Goal: Information Seeking & Learning: Learn about a topic

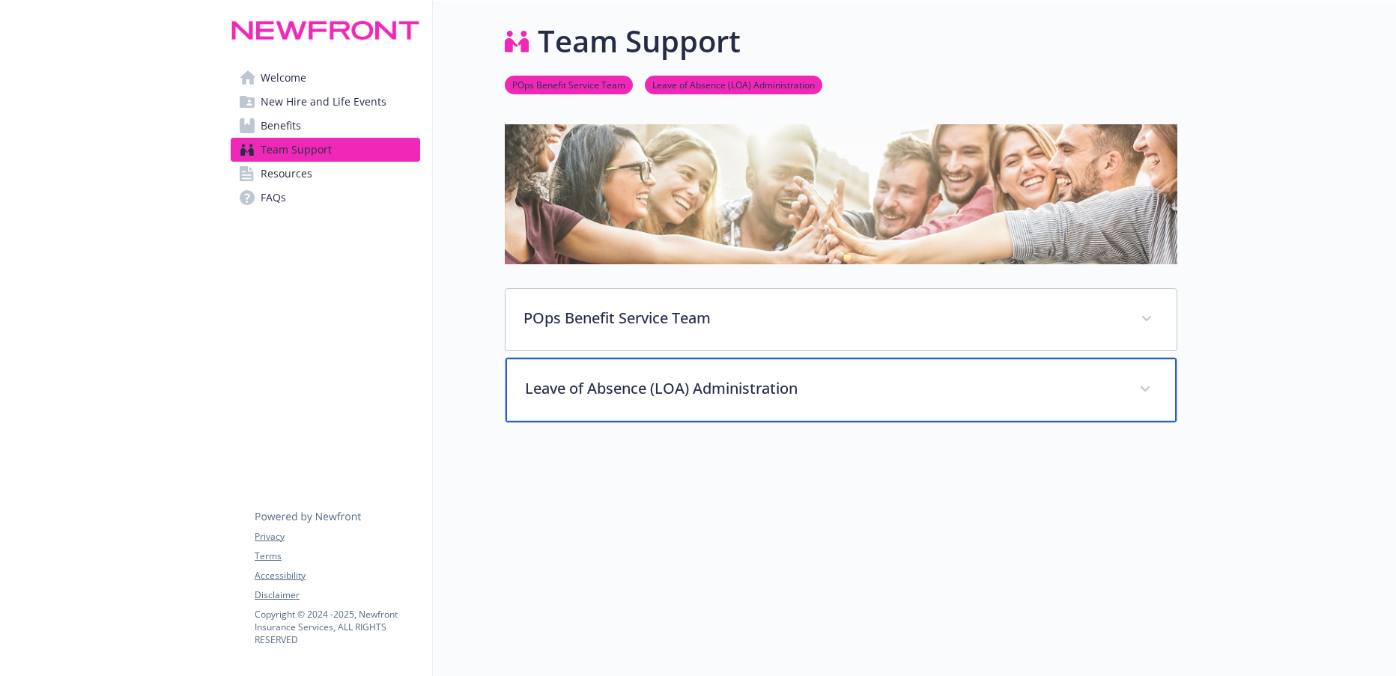
click at [1144, 383] on span at bounding box center [1145, 389] width 24 height 24
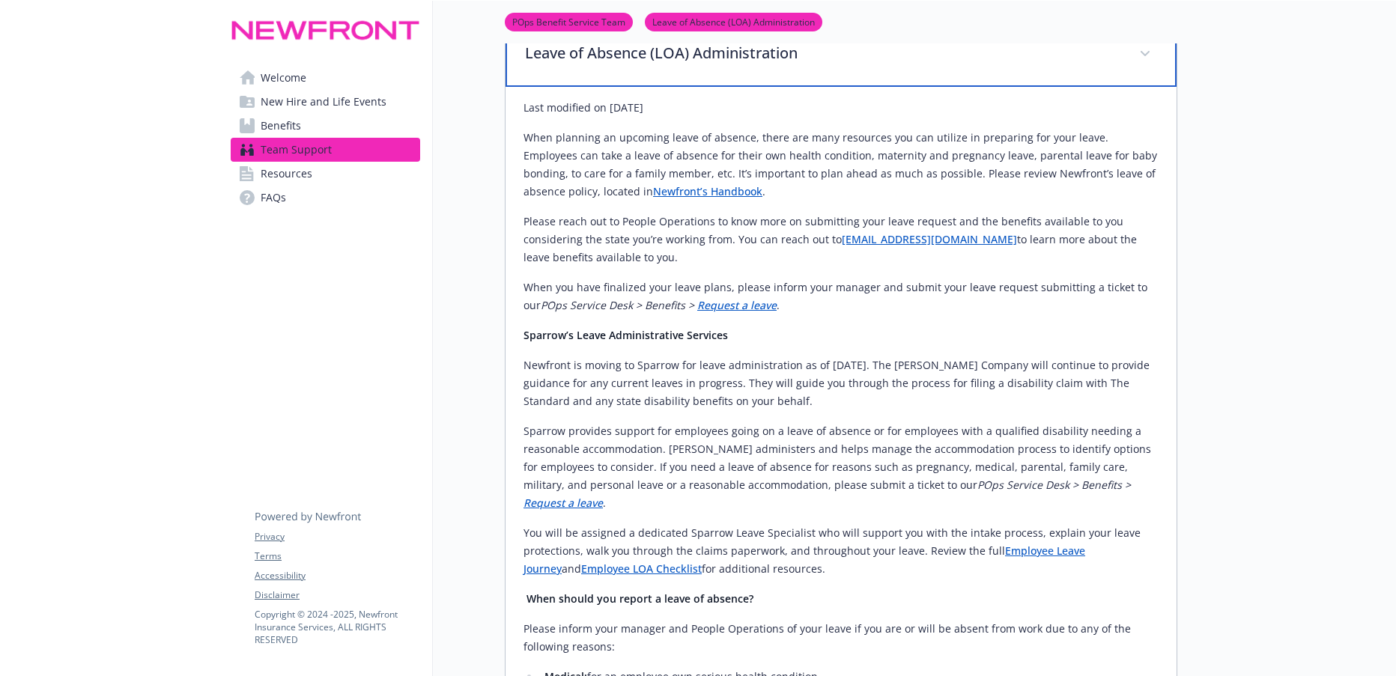
scroll to position [374, 0]
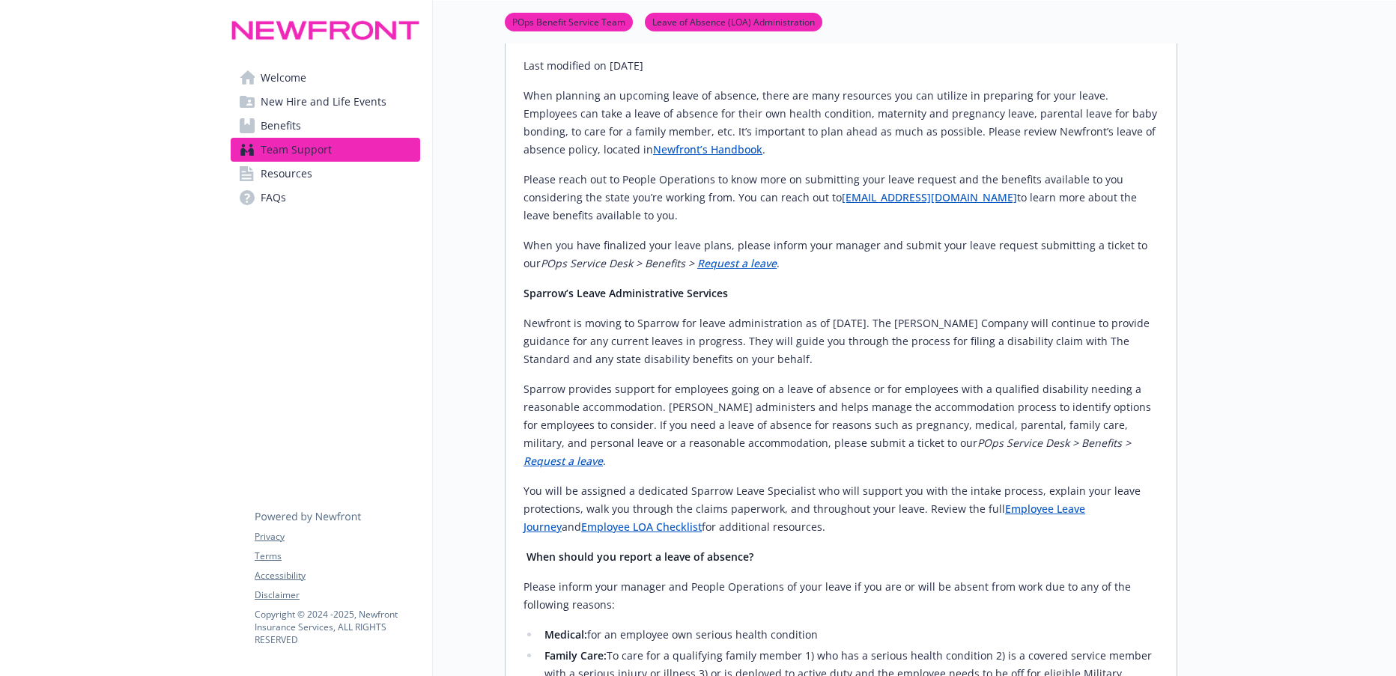
click at [653, 153] on link "Newfront’s Handbook" at bounding box center [707, 149] width 109 height 14
